Goal: Check status: Check status

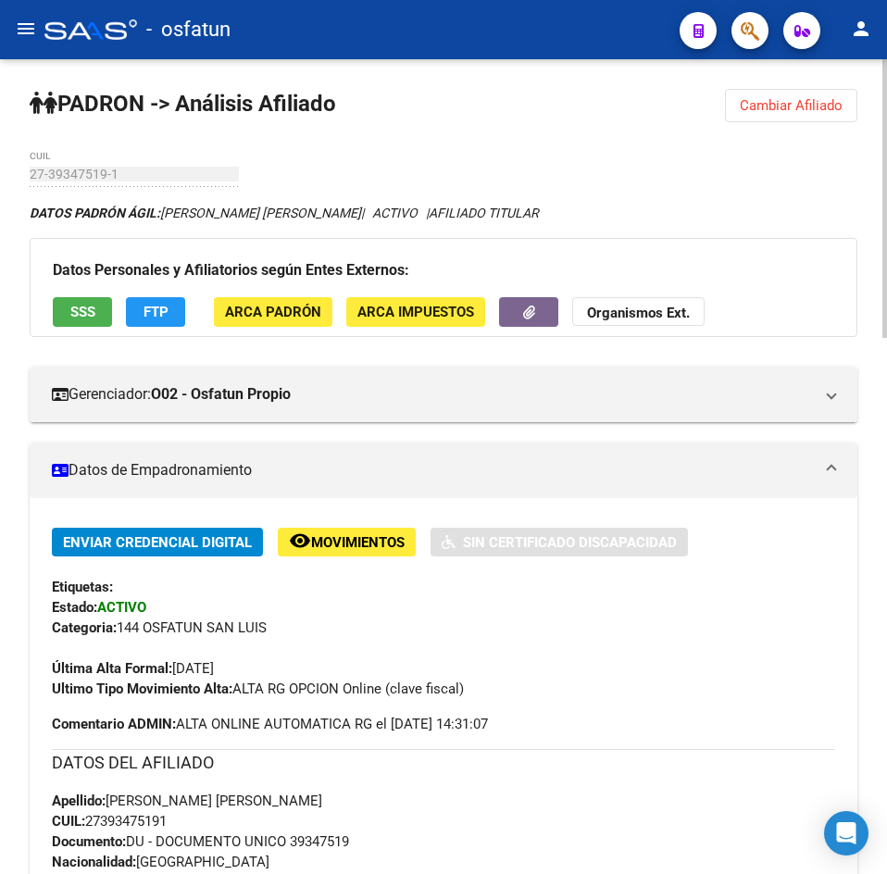
click at [751, 100] on span "Cambiar Afiliado" at bounding box center [791, 105] width 103 height 17
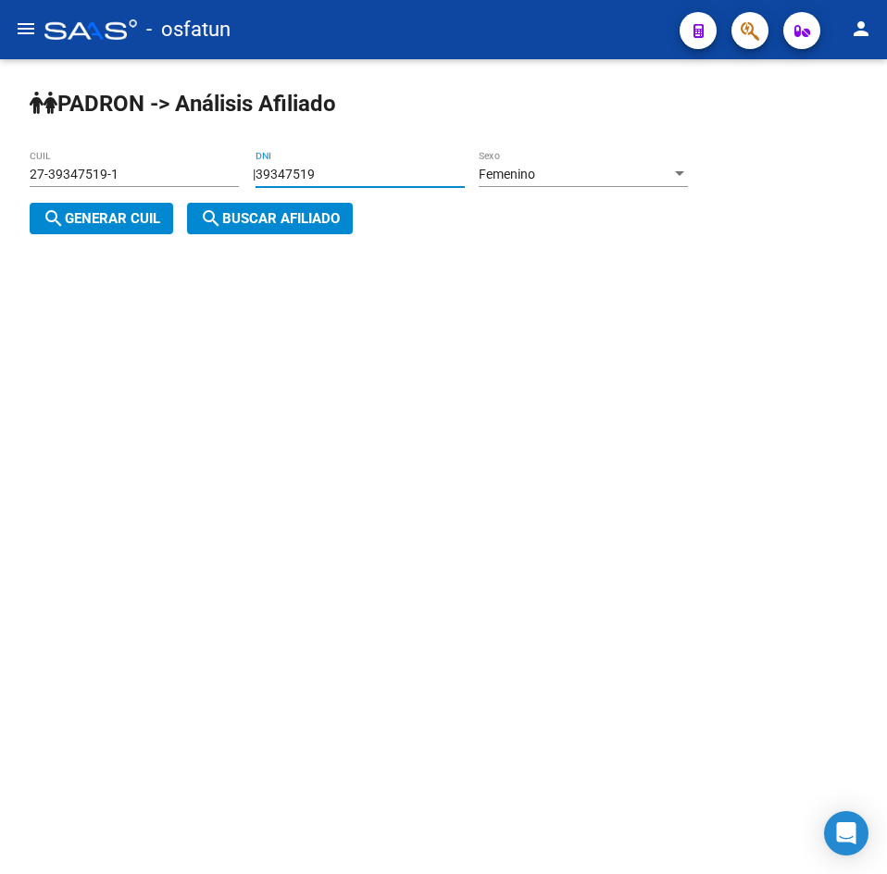
drag, startPoint x: 346, startPoint y: 170, endPoint x: 168, endPoint y: 186, distance: 179.5
click at [168, 186] on app-analisis-afiliado "[PERSON_NAME] -> Análisis Afiliado 27-39347519-1 CUIL | 39347519 DNI Femenino S…" at bounding box center [366, 197] width 672 height 60
paste input "29279218"
type input "29279218"
click at [596, 165] on div "Femenino Sexo" at bounding box center [583, 168] width 209 height 37
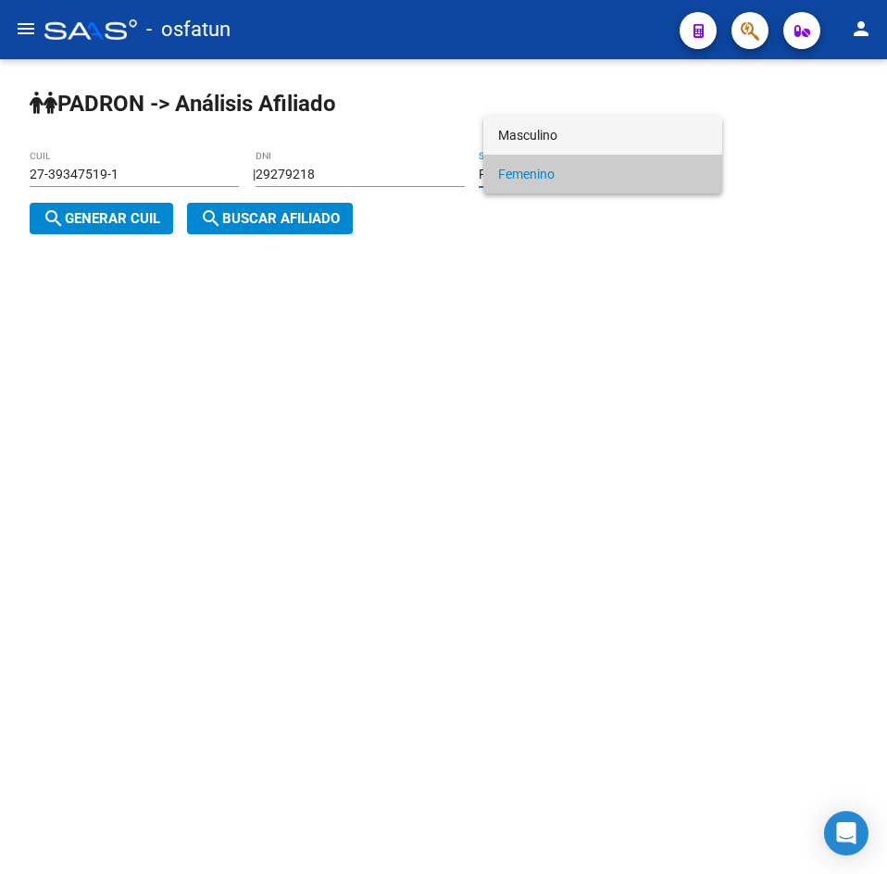
click at [526, 127] on span "Masculino" at bounding box center [602, 135] width 209 height 39
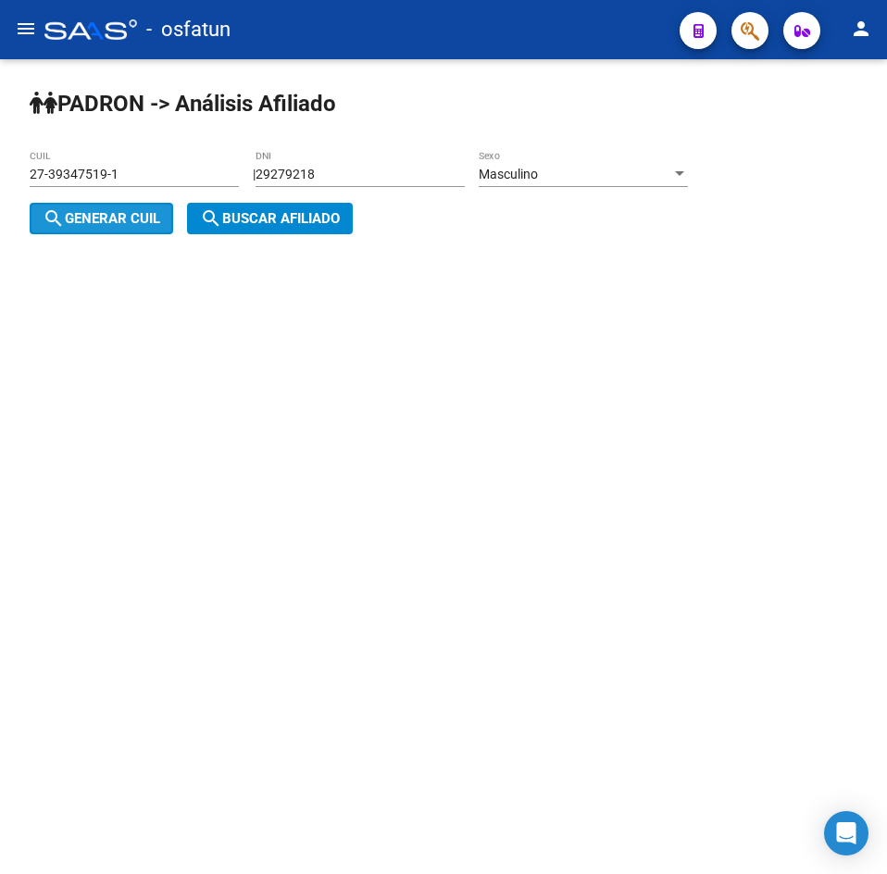
drag, startPoint x: 131, startPoint y: 215, endPoint x: 226, endPoint y: 217, distance: 95.4
click at [132, 215] on span "search Generar CUIL" at bounding box center [102, 218] width 118 height 17
type input "20-29279218-3"
click at [226, 217] on span "search Buscar afiliado" at bounding box center [270, 218] width 140 height 17
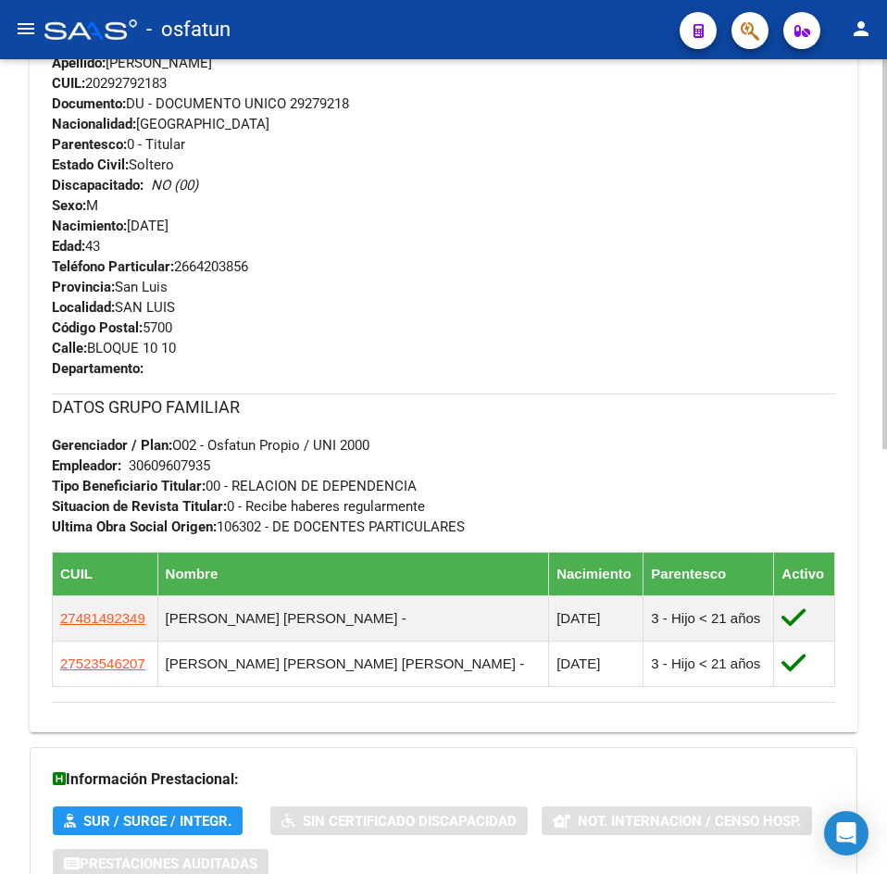
scroll to position [889, 0]
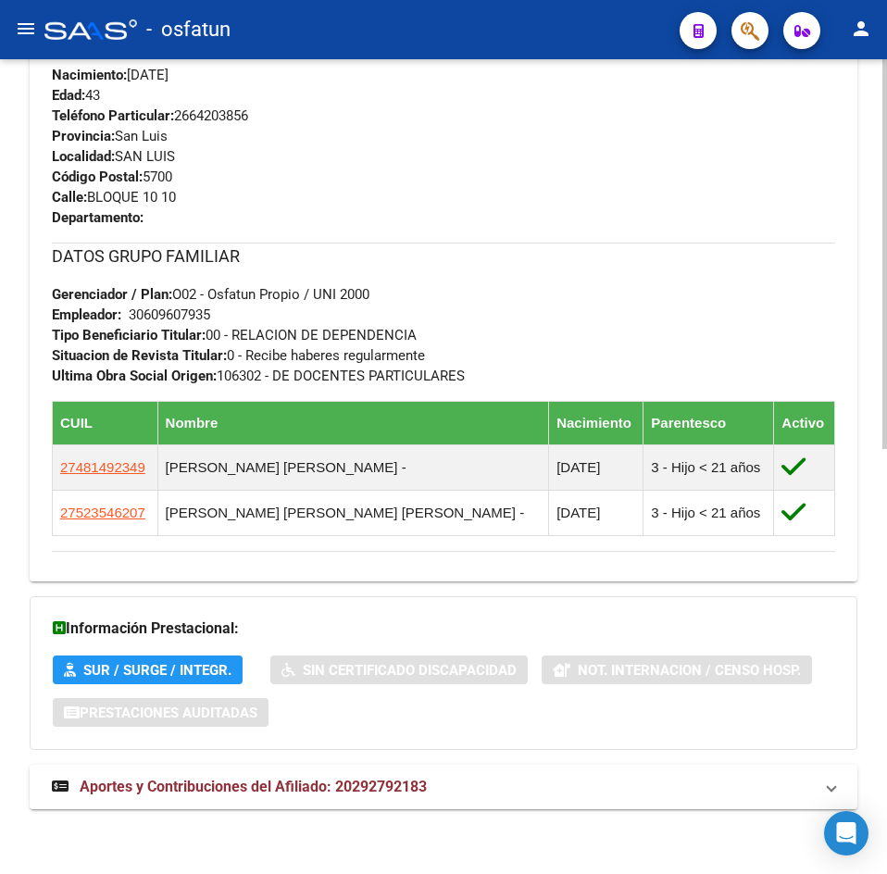
click at [324, 787] on span "Aportes y Contribuciones del Afiliado: 20292792183" at bounding box center [253, 787] width 347 height 18
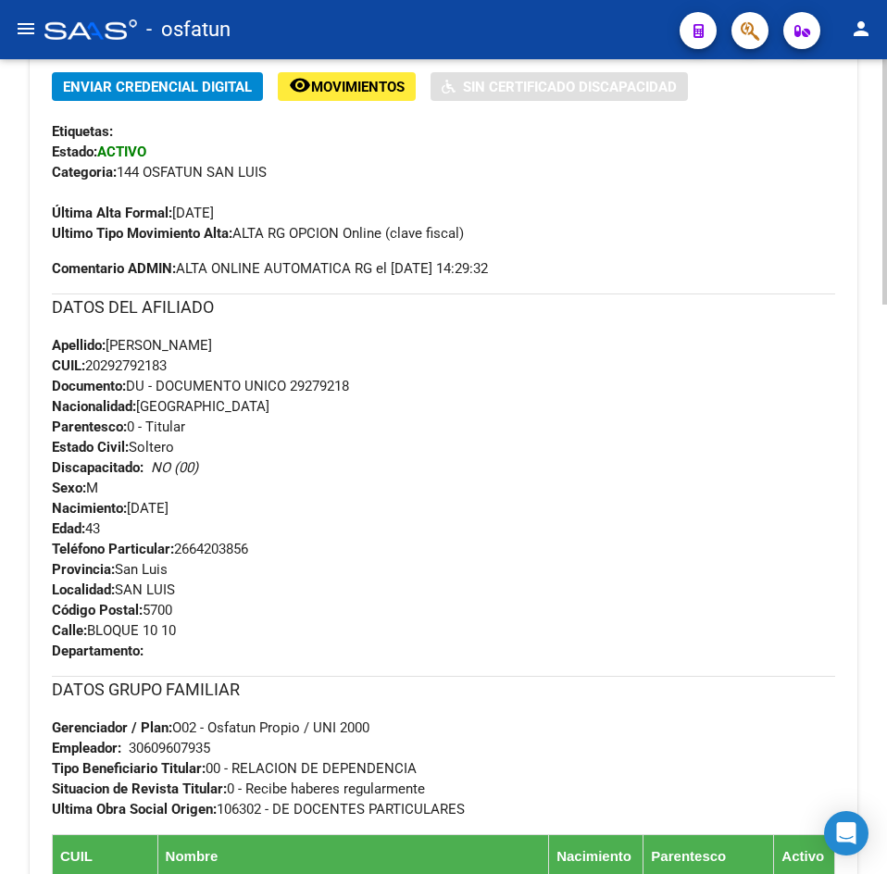
scroll to position [0, 0]
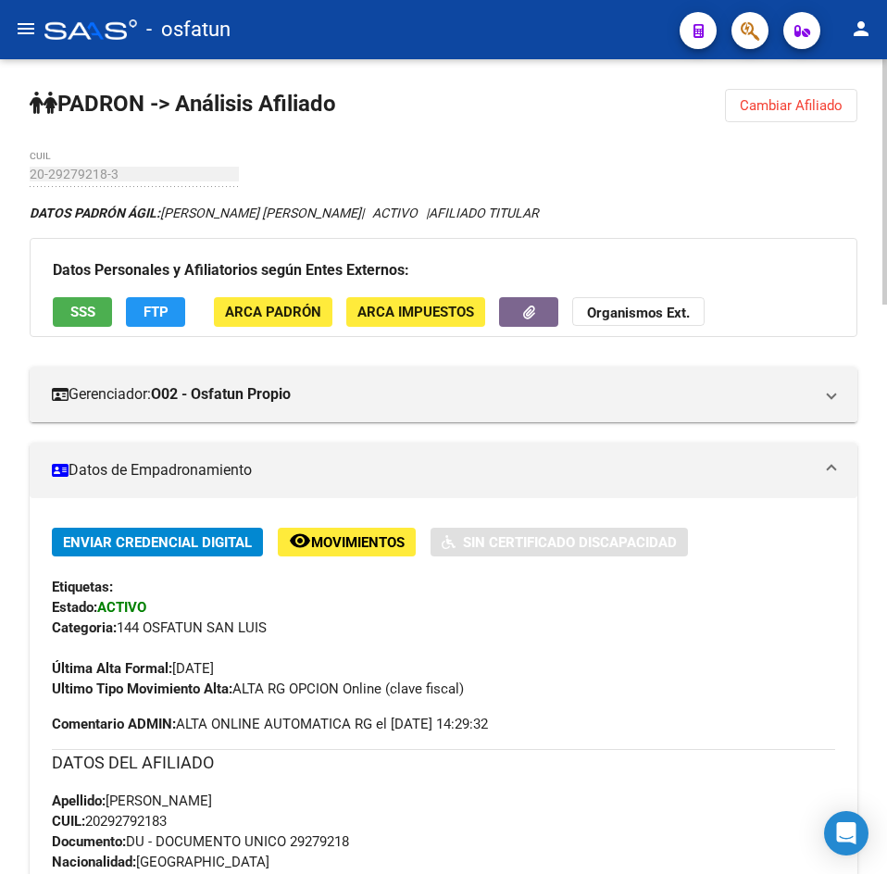
click at [808, 116] on button "Cambiar Afiliado" at bounding box center [791, 105] width 132 height 33
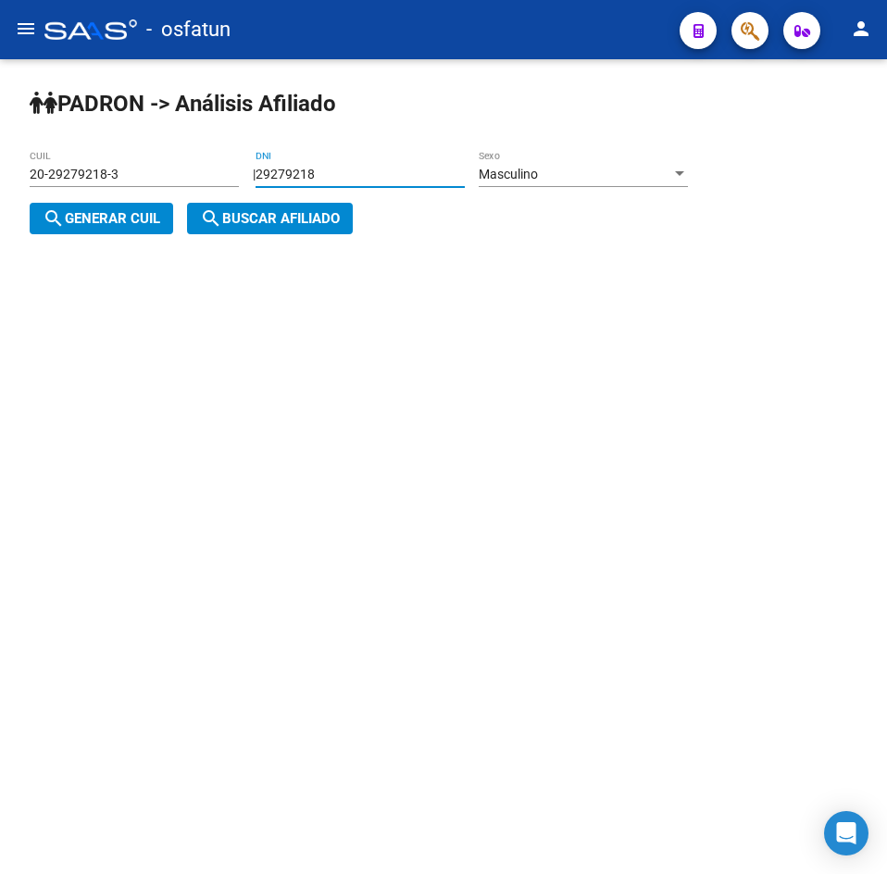
drag, startPoint x: 385, startPoint y: 170, endPoint x: 112, endPoint y: 175, distance: 273.3
click at [112, 175] on app-analisis-afiliado "[PERSON_NAME] -> Análisis Afiliado 20-29279218-3 CUIL | 29279218 DNI Masculino …" at bounding box center [366, 197] width 672 height 60
paste input "39980326"
type input "39980326"
click at [593, 181] on div "Masculino" at bounding box center [575, 175] width 193 height 16
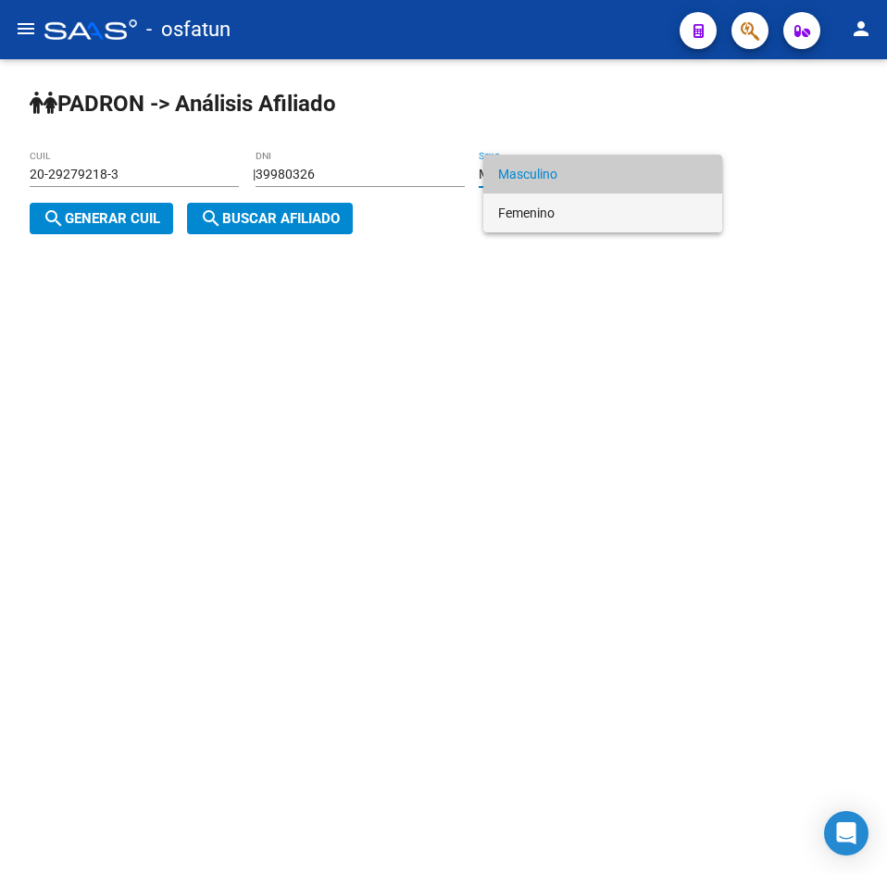
click at [528, 210] on span "Femenino" at bounding box center [602, 213] width 209 height 39
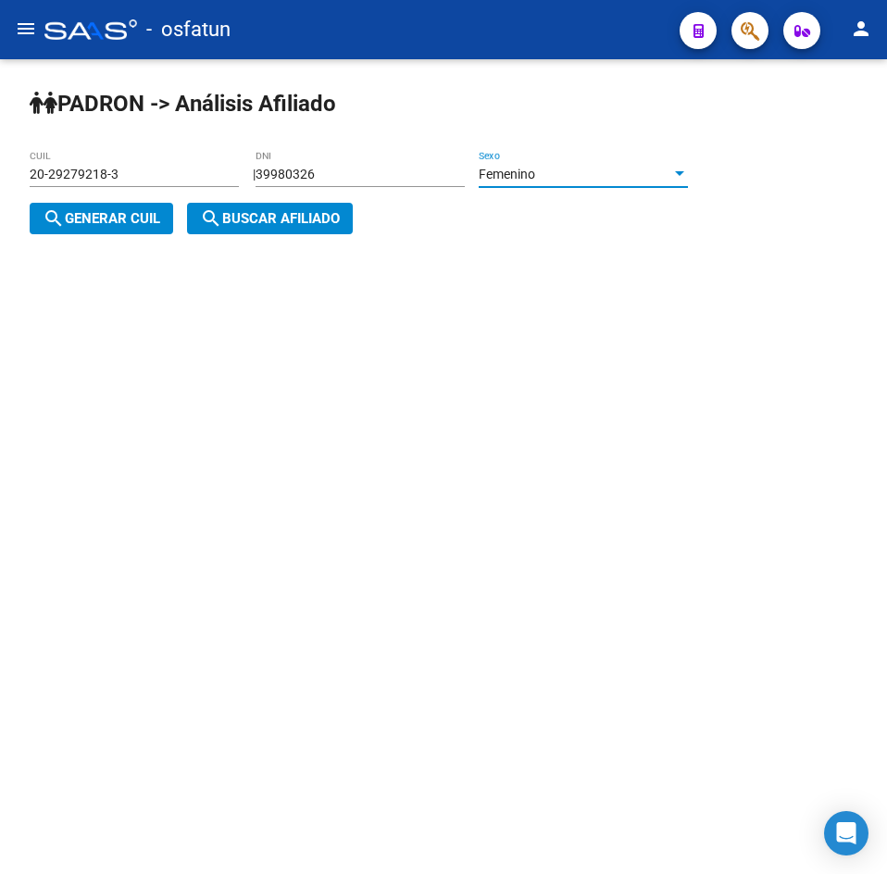
click at [112, 218] on span "search Generar CUIL" at bounding box center [102, 218] width 118 height 17
type input "27-39980326-3"
click at [287, 222] on span "search Buscar afiliado" at bounding box center [270, 218] width 140 height 17
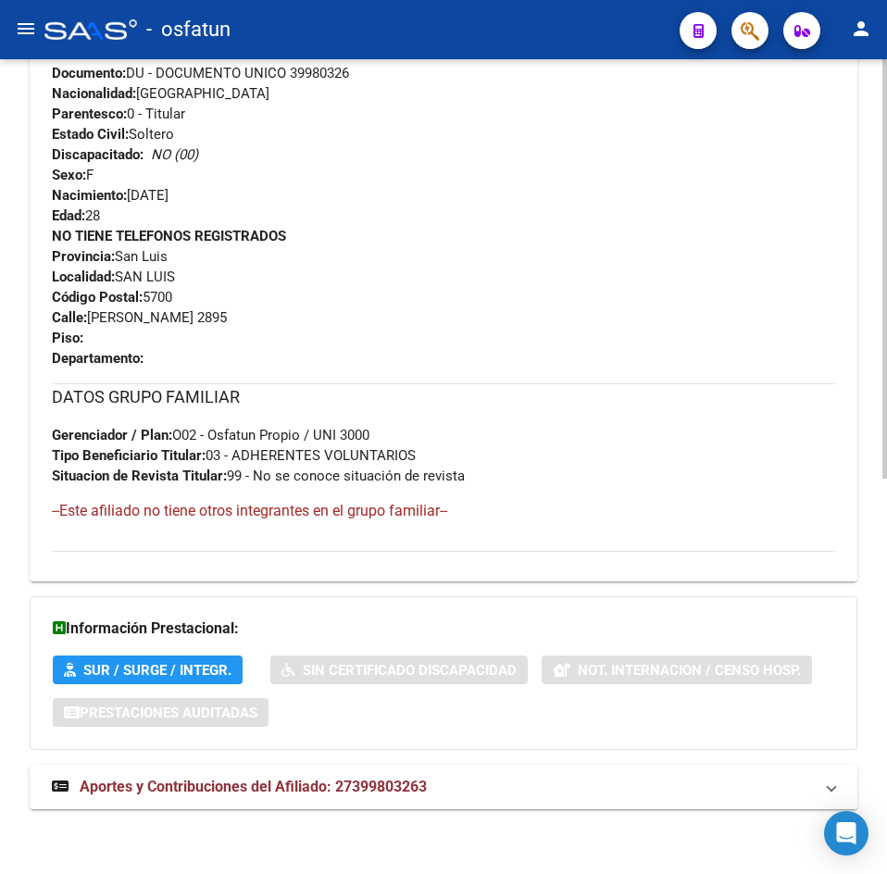
click at [363, 777] on strong "Aportes y Contribuciones del Afiliado: 27399803263" at bounding box center [239, 787] width 375 height 20
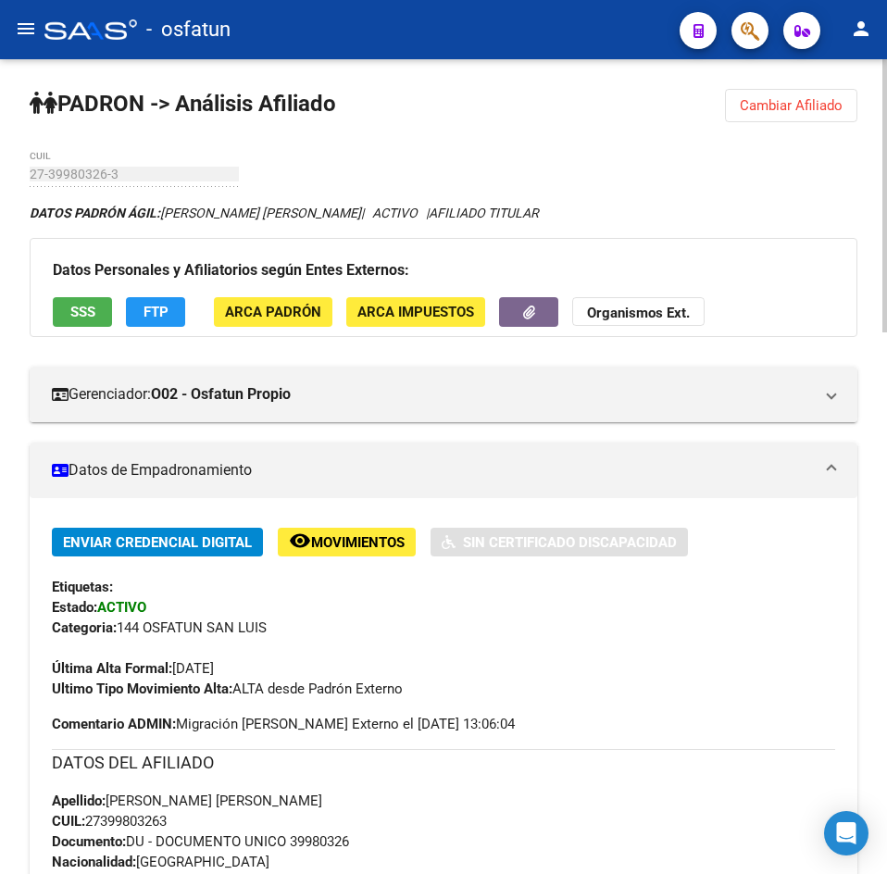
click at [766, 106] on span "Cambiar Afiliado" at bounding box center [791, 105] width 103 height 17
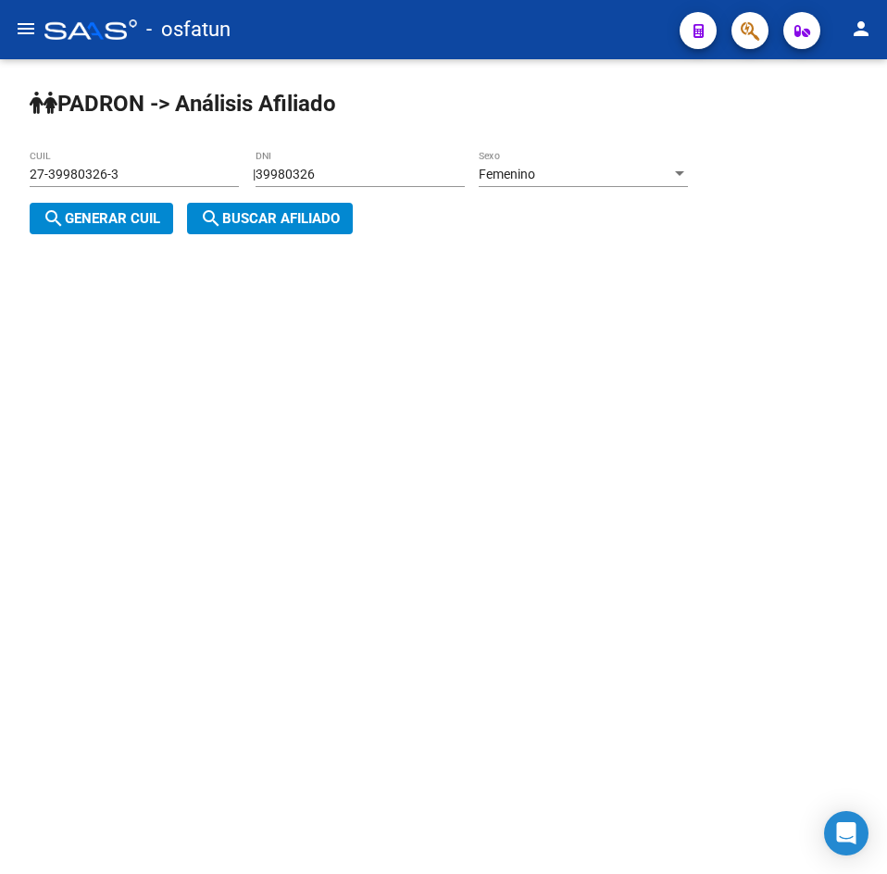
drag, startPoint x: 398, startPoint y: 182, endPoint x: 265, endPoint y: 189, distance: 133.5
click at [262, 191] on div "[PERSON_NAME] -> Análisis Afiliado 27-39980326-3 CUIL | 39980326 DNI Femenino S…" at bounding box center [443, 176] width 887 height 234
click at [331, 173] on input "39980326" at bounding box center [360, 175] width 209 height 16
drag, startPoint x: 383, startPoint y: 173, endPoint x: 185, endPoint y: 192, distance: 198.2
click at [185, 192] on app-analisis-afiliado "[PERSON_NAME] -> Análisis Afiliado 27-39980326-3 CUIL | 39980326 DNI Femenino S…" at bounding box center [366, 197] width 672 height 60
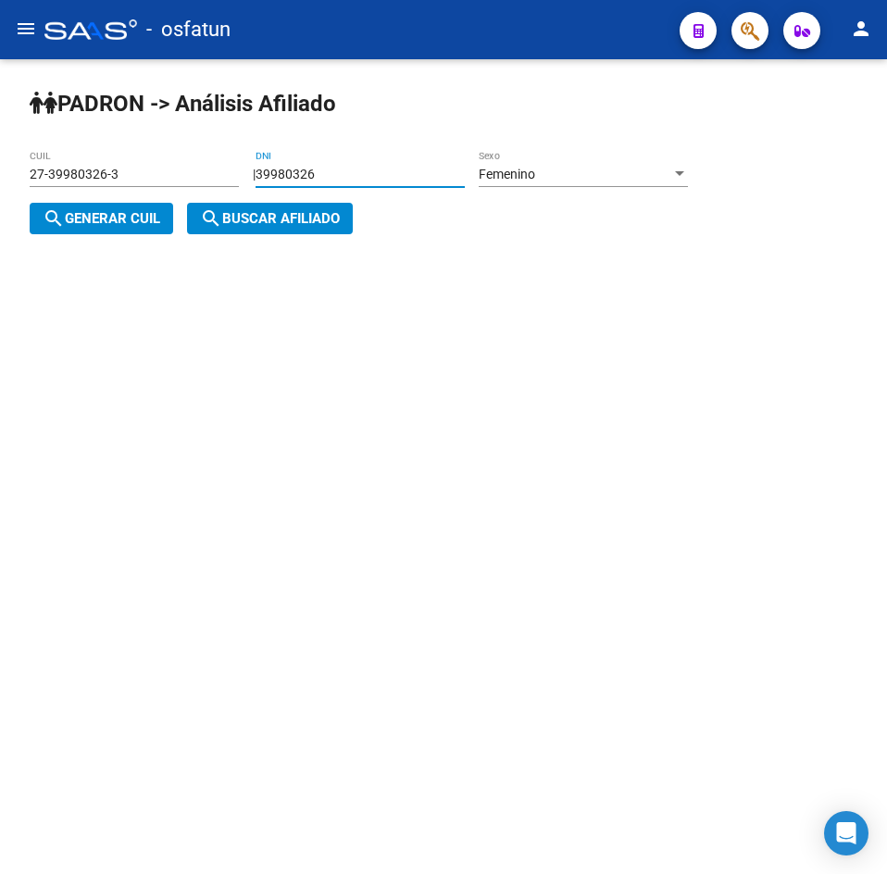
paste input "8750158"
type input "38750158"
click at [570, 165] on div "Femenino Sexo" at bounding box center [583, 168] width 209 height 37
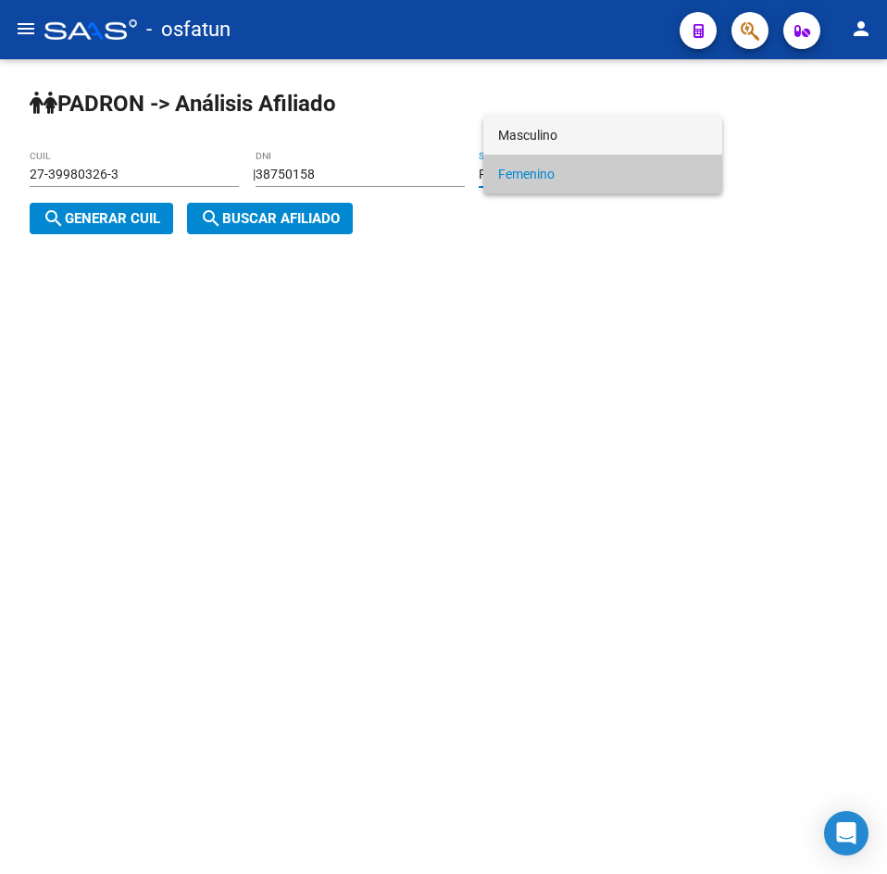
click at [525, 138] on span "Masculino" at bounding box center [602, 135] width 209 height 39
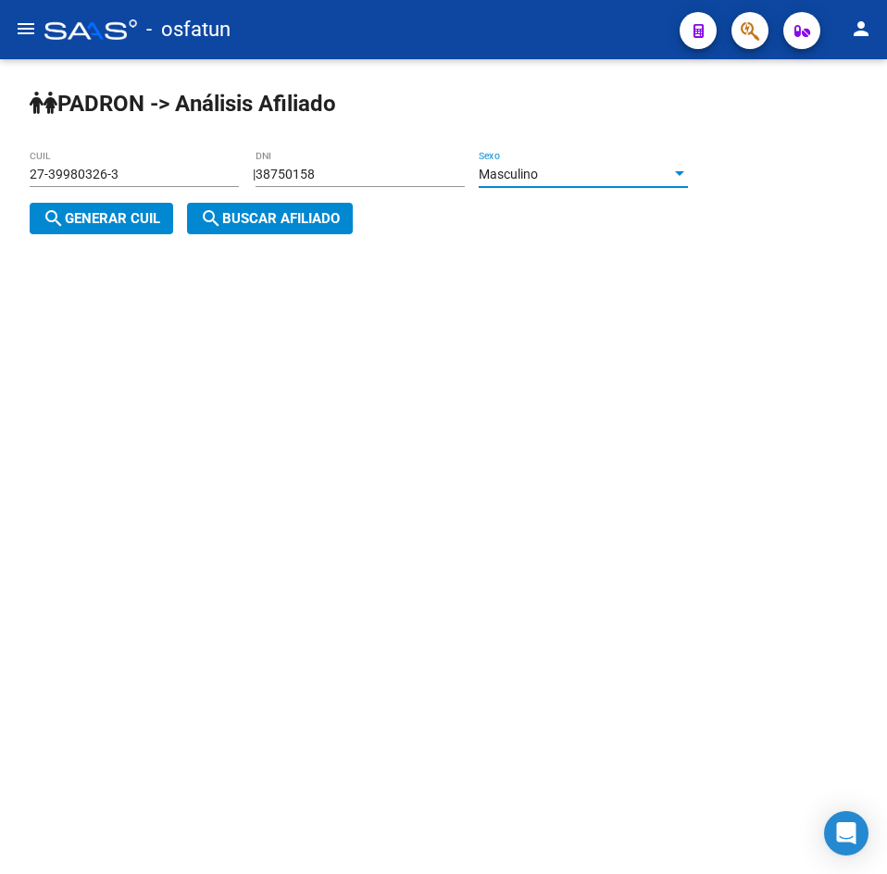
drag, startPoint x: 136, startPoint y: 217, endPoint x: 200, endPoint y: 220, distance: 64.0
click at [141, 218] on span "search Generar CUIL" at bounding box center [102, 218] width 118 height 17
type input "20-38750158-5"
click at [242, 219] on span "search Buscar afiliado" at bounding box center [270, 218] width 140 height 17
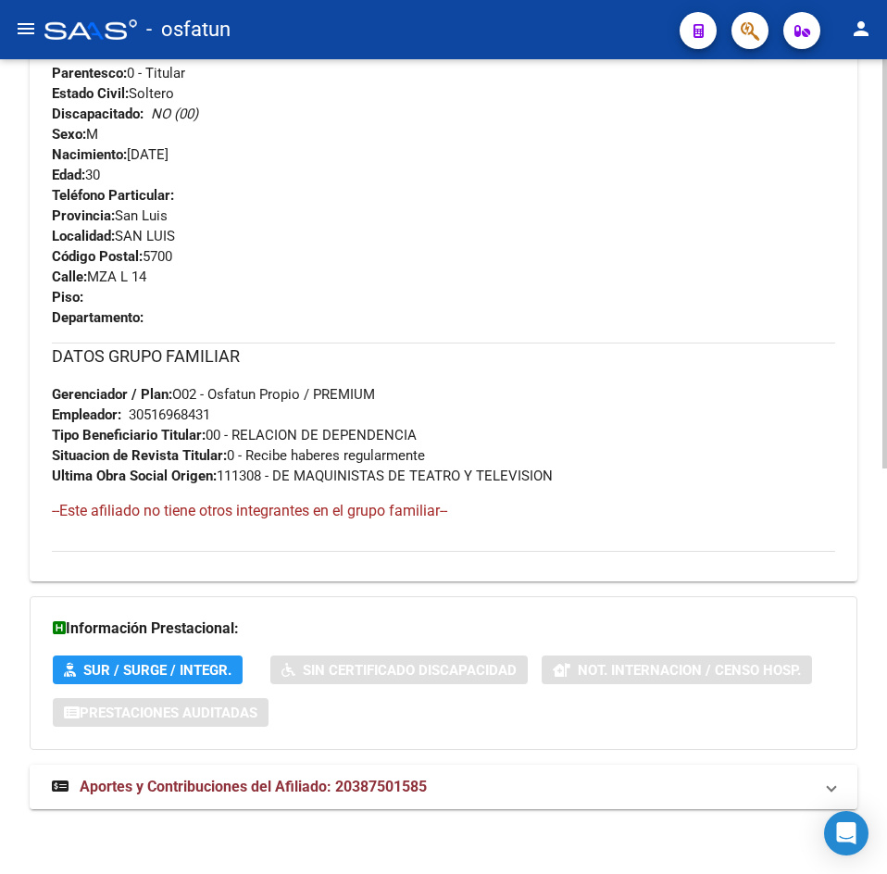
click at [347, 779] on span "Aportes y Contribuciones del Afiliado: 20387501585" at bounding box center [253, 787] width 347 height 18
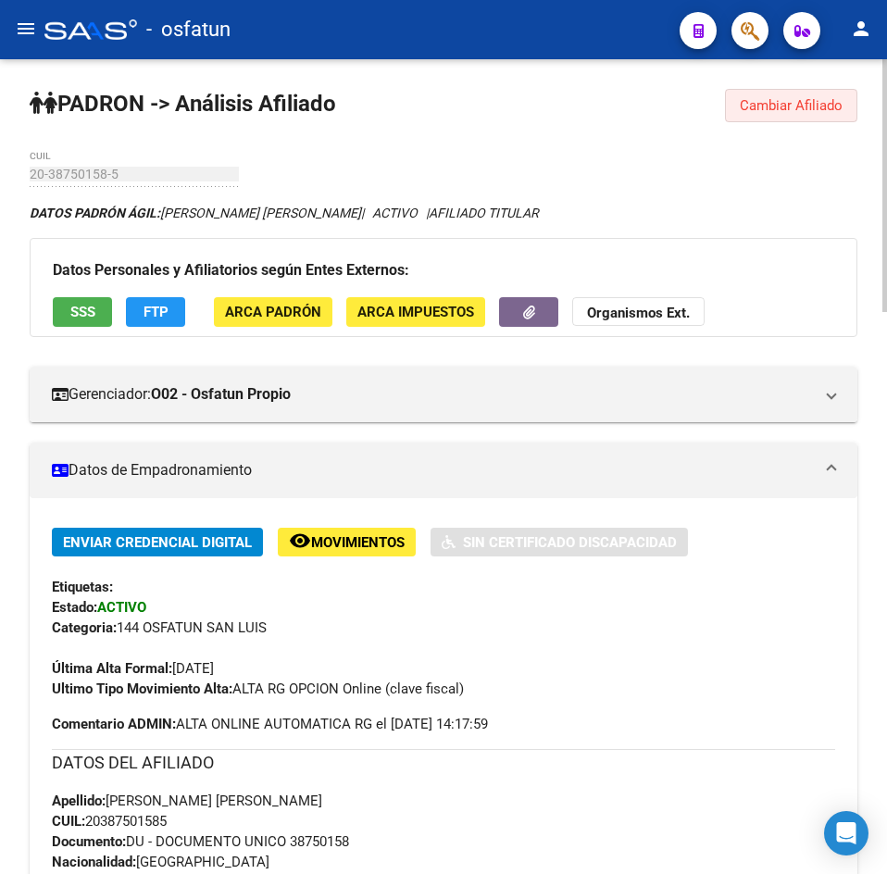
drag, startPoint x: 814, startPoint y: 95, endPoint x: 458, endPoint y: 144, distance: 359.0
click at [814, 96] on button "Cambiar Afiliado" at bounding box center [791, 105] width 132 height 33
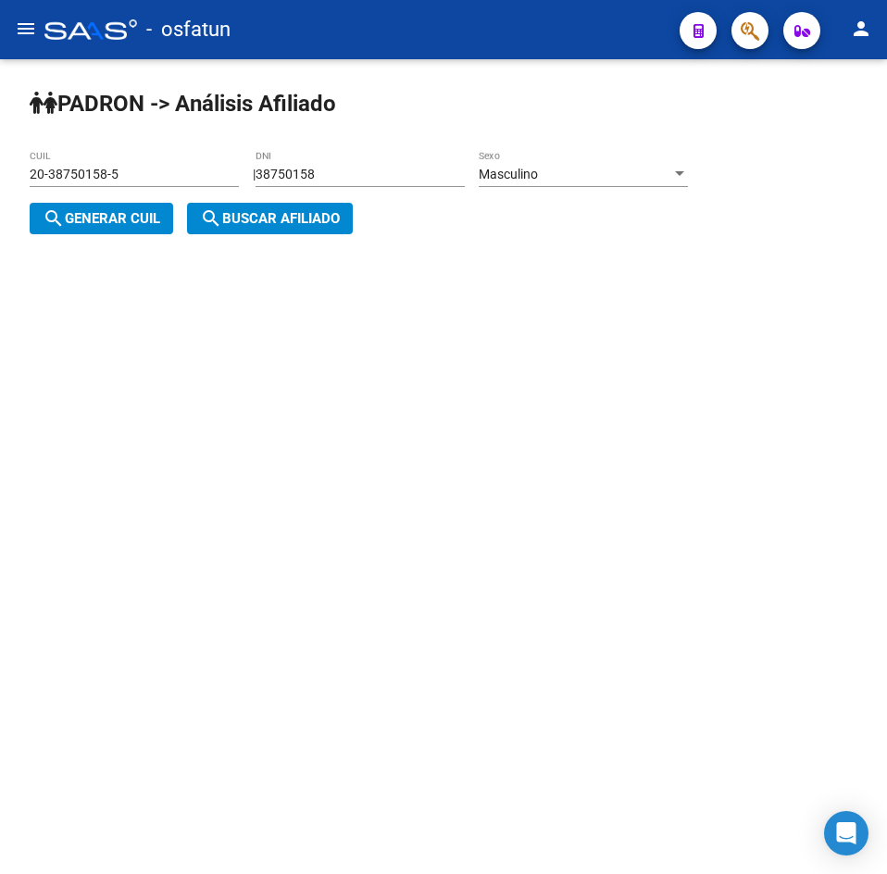
click at [270, 170] on div "| 38750158 DNI Masculino Sexo search Generar CUIL" at bounding box center [366, 197] width 672 height 60
click at [308, 170] on input "38750158" at bounding box center [360, 175] width 209 height 16
paste input "24779859"
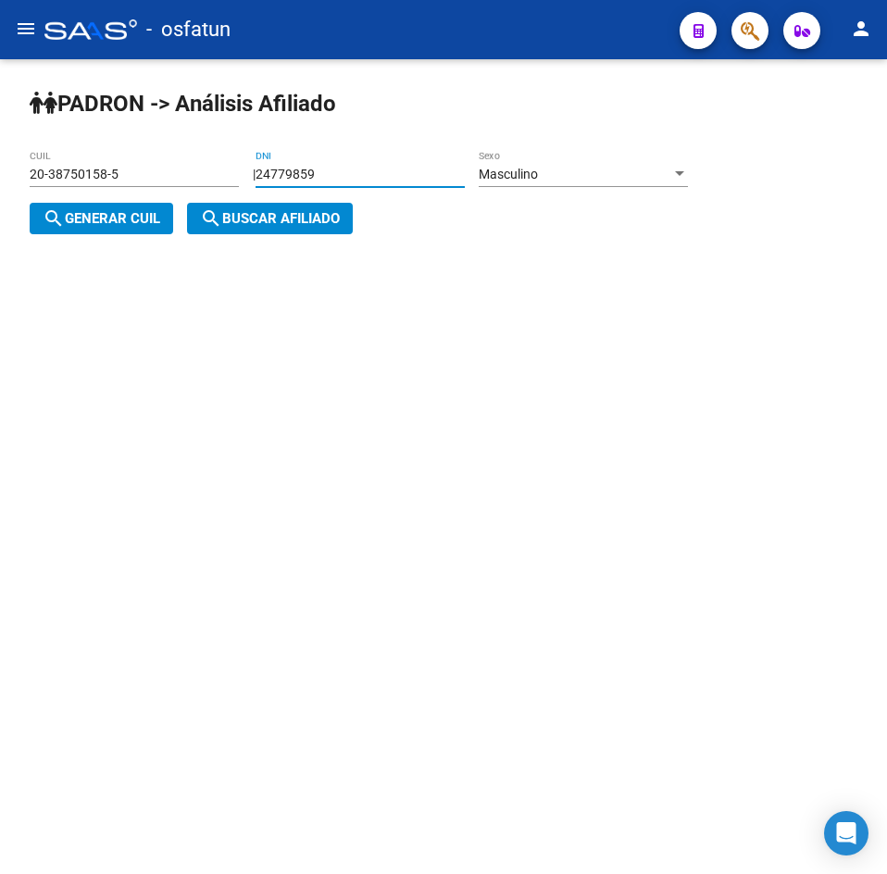
type input "24779859"
drag, startPoint x: 155, startPoint y: 213, endPoint x: 188, endPoint y: 220, distance: 34.2
click at [157, 215] on span "search Generar CUIL" at bounding box center [102, 218] width 118 height 17
type input "20-24779859-6"
click at [280, 221] on span "search Buscar afiliado" at bounding box center [270, 218] width 140 height 17
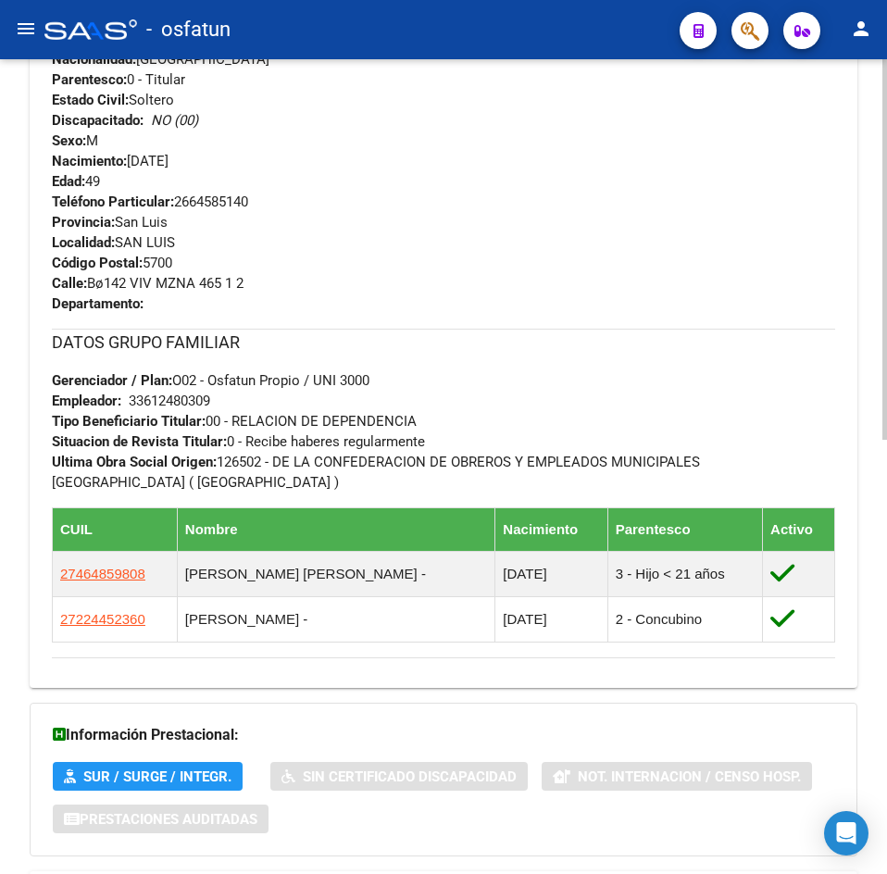
scroll to position [930, 0]
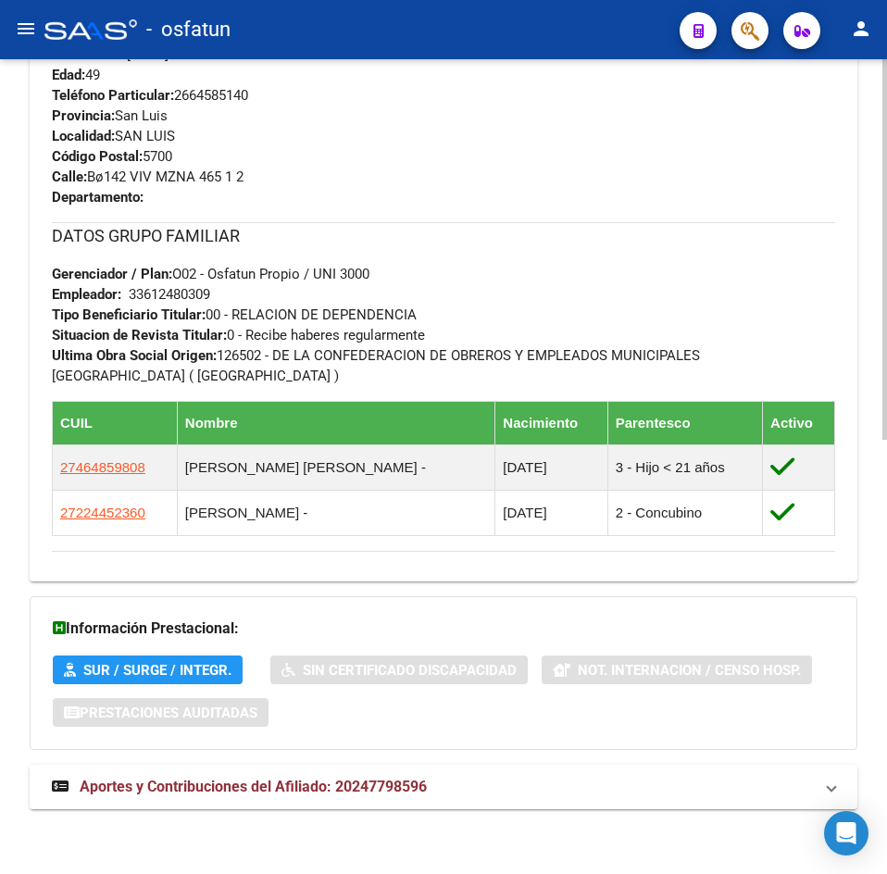
click at [403, 781] on span "Aportes y Contribuciones del Afiliado: 20247798596" at bounding box center [253, 787] width 347 height 18
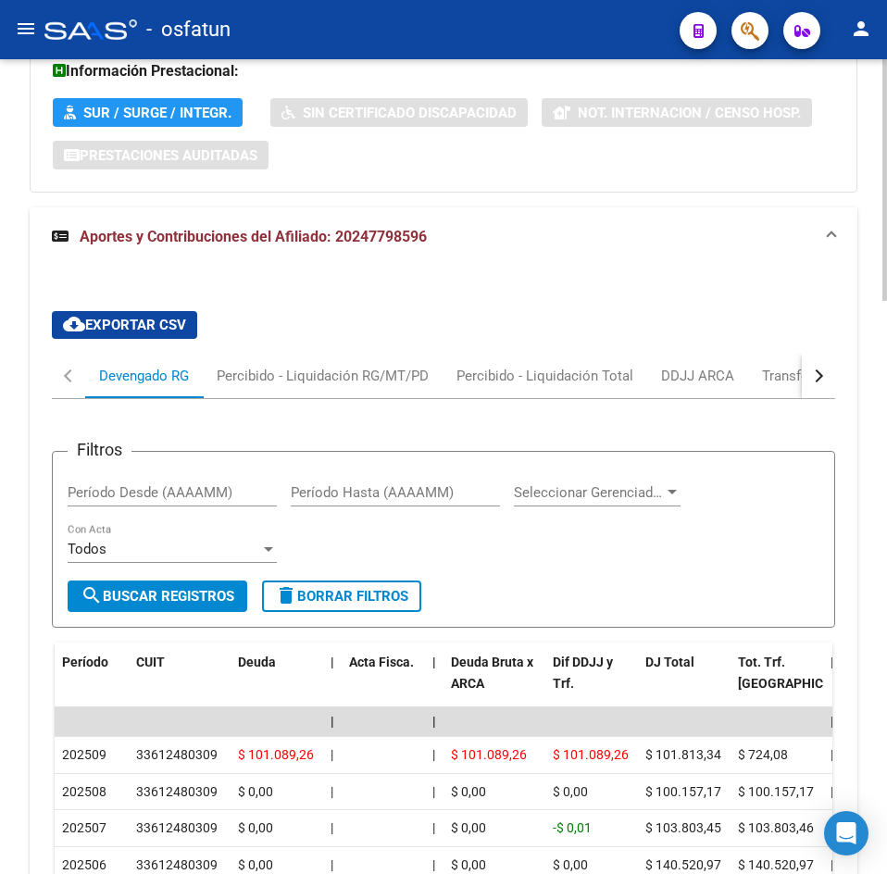
scroll to position [1933, 0]
